Goal: Task Accomplishment & Management: Complete application form

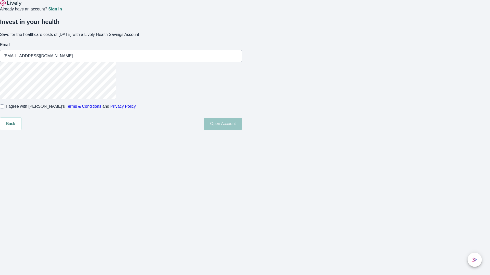
click at [4, 109] on input "I agree with Lively’s Terms & Conditions and Privacy Policy" at bounding box center [2, 107] width 4 height 4
checkbox input "true"
click at [242, 130] on button "Open Account" at bounding box center [223, 124] width 38 height 12
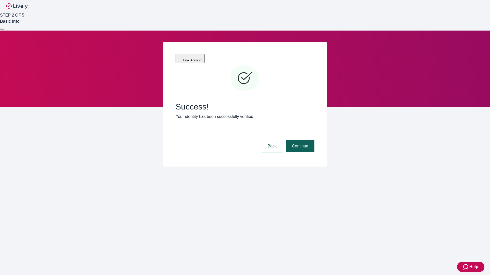
click at [299, 140] on button "Continue" at bounding box center [300, 146] width 29 height 12
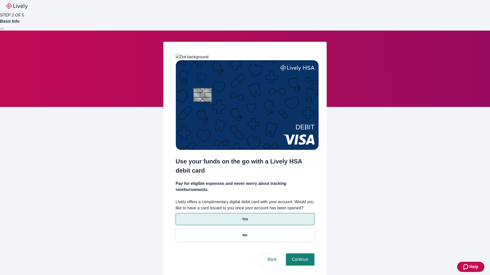
click at [245, 217] on p "Yes" at bounding box center [245, 219] width 6 height 5
click at [299, 254] on button "Continue" at bounding box center [300, 260] width 29 height 12
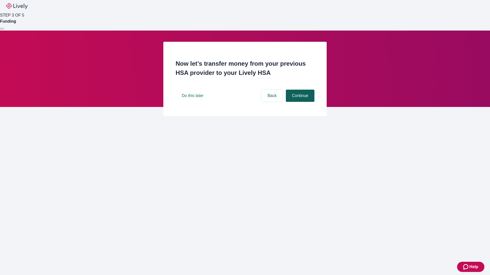
click at [299, 102] on button "Continue" at bounding box center [300, 96] width 29 height 12
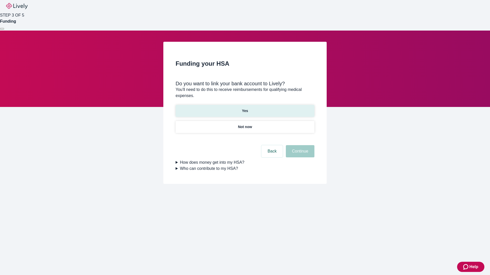
click at [245, 108] on p "Yes" at bounding box center [245, 110] width 6 height 5
click at [299, 145] on button "Continue" at bounding box center [300, 151] width 29 height 12
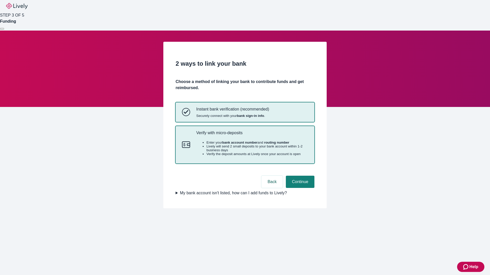
click at [252, 135] on p "Verify with micro-deposits" at bounding box center [252, 133] width 112 height 5
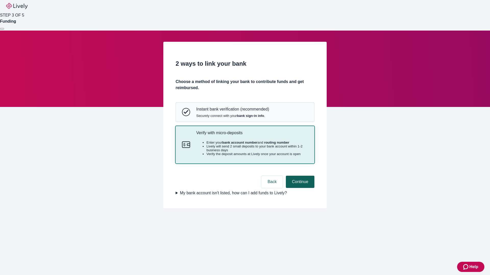
click at [299, 188] on button "Continue" at bounding box center [300, 182] width 29 height 12
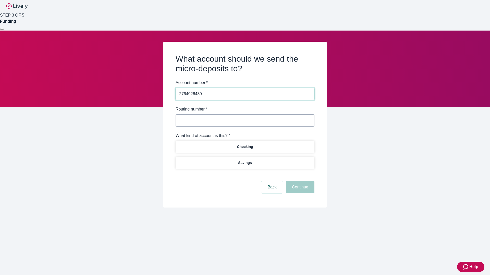
type input "2764926439"
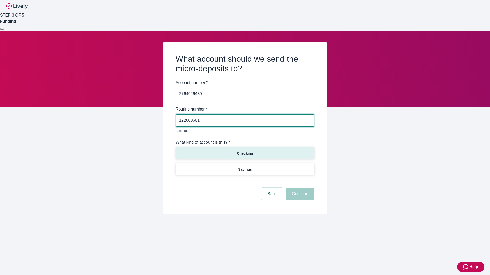
type input "122000661"
click at [245, 151] on p "Checking" at bounding box center [245, 153] width 16 height 5
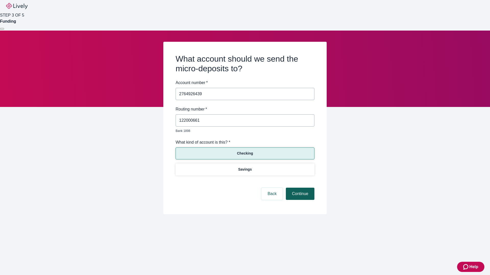
click at [299, 188] on button "Continue" at bounding box center [300, 194] width 29 height 12
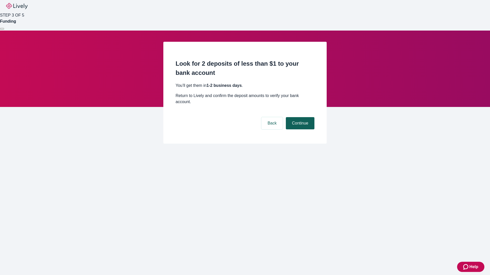
click at [299, 117] on button "Continue" at bounding box center [300, 123] width 29 height 12
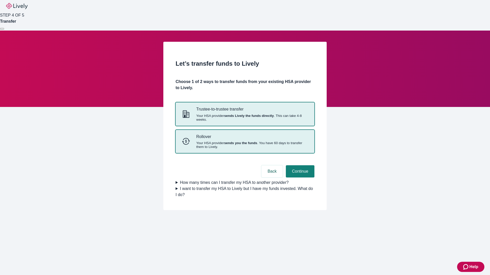
click at [245, 145] on strong "sends you the funds" at bounding box center [240, 143] width 33 height 4
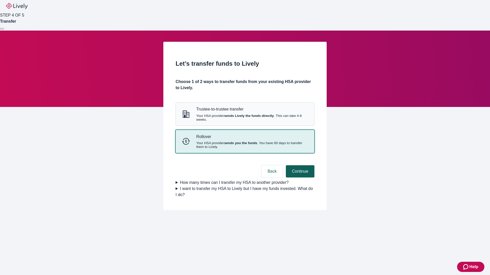
click at [299, 178] on button "Continue" at bounding box center [300, 172] width 29 height 12
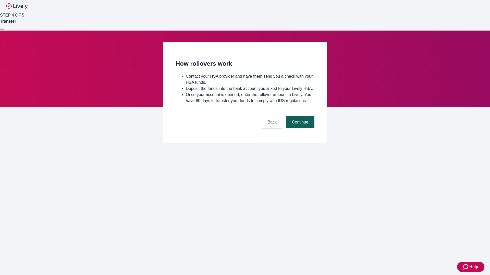
click at [299, 129] on button "Continue" at bounding box center [300, 122] width 29 height 12
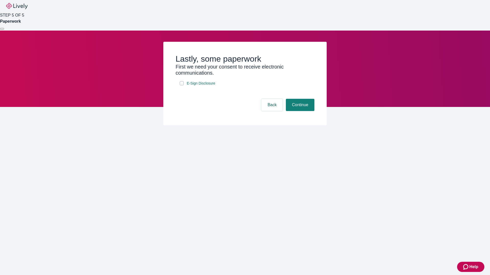
click at [182, 85] on input "E-Sign Disclosure" at bounding box center [182, 83] width 4 height 4
checkbox input "true"
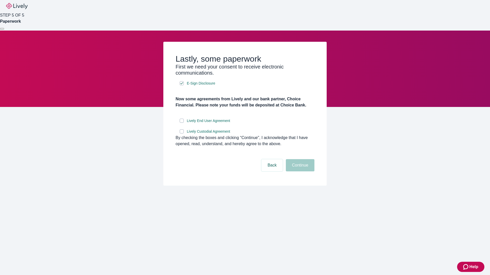
click at [182, 123] on input "Lively End User Agreement" at bounding box center [182, 121] width 4 height 4
checkbox input "true"
click at [182, 134] on input "Lively Custodial Agreement" at bounding box center [182, 132] width 4 height 4
checkbox input "true"
click at [299, 172] on button "Continue" at bounding box center [300, 165] width 29 height 12
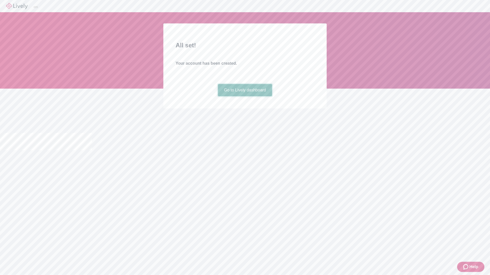
click at [245, 96] on link "Go to Lively dashboard" at bounding box center [245, 90] width 54 height 12
